Goal: Use online tool/utility: Utilize a website feature to perform a specific function

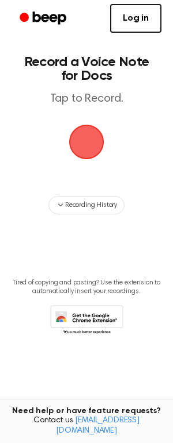
click at [88, 154] on span "button" at bounding box center [86, 142] width 32 height 32
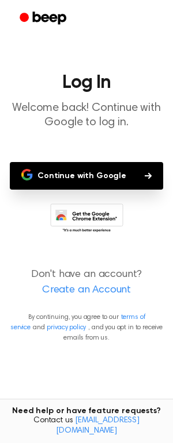
click at [144, 175] on icon "button" at bounding box center [147, 176] width 7 height 7
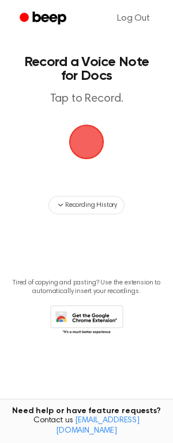
click at [85, 145] on span "button" at bounding box center [86, 142] width 32 height 32
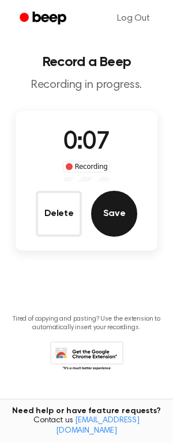
click at [119, 214] on button "Save" at bounding box center [114, 214] width 46 height 46
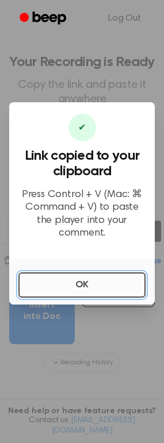
click at [96, 275] on button "OK" at bounding box center [81, 285] width 127 height 25
